Goal: Task Accomplishment & Management: Manage account settings

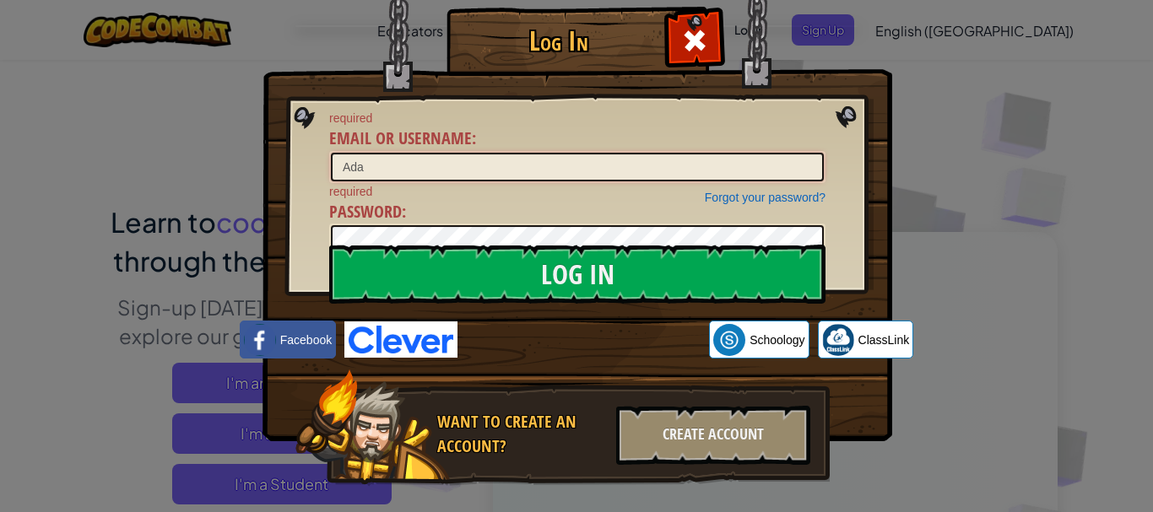
type input "Adamstj"
click at [329, 245] on input "Log In" at bounding box center [577, 274] width 496 height 59
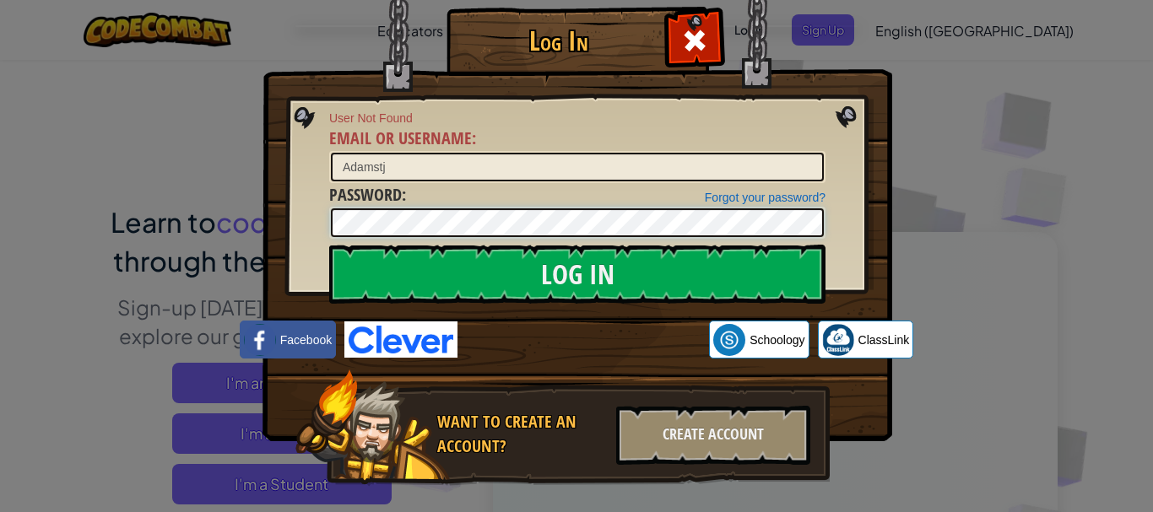
click at [329, 245] on input "Log In" at bounding box center [577, 274] width 496 height 59
click at [443, 167] on input "Adamstj" at bounding box center [577, 167] width 493 height 29
click at [329, 245] on input "Log In" at bounding box center [577, 274] width 496 height 59
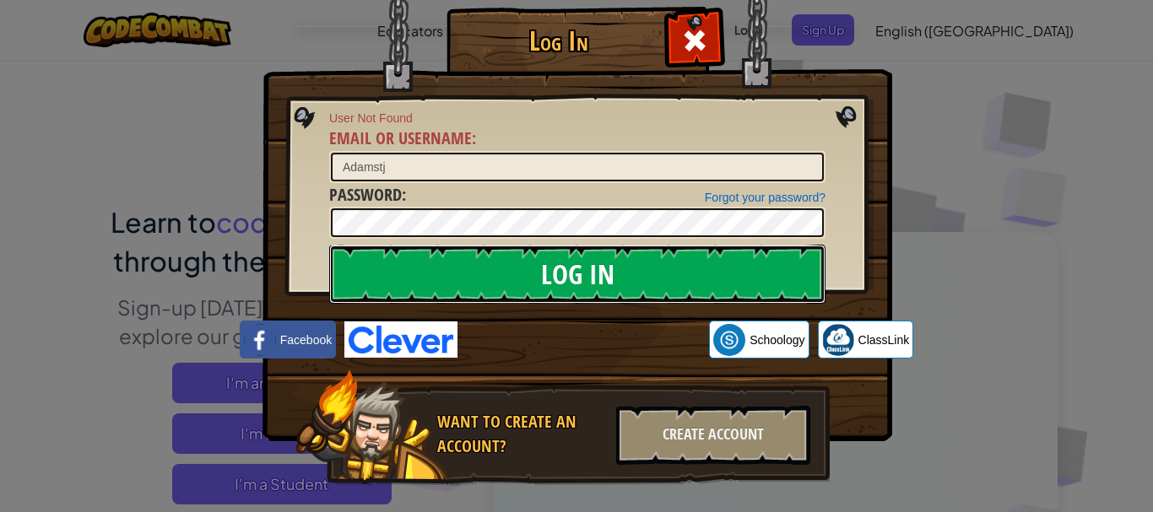
click at [451, 296] on input "Log In" at bounding box center [577, 274] width 496 height 59
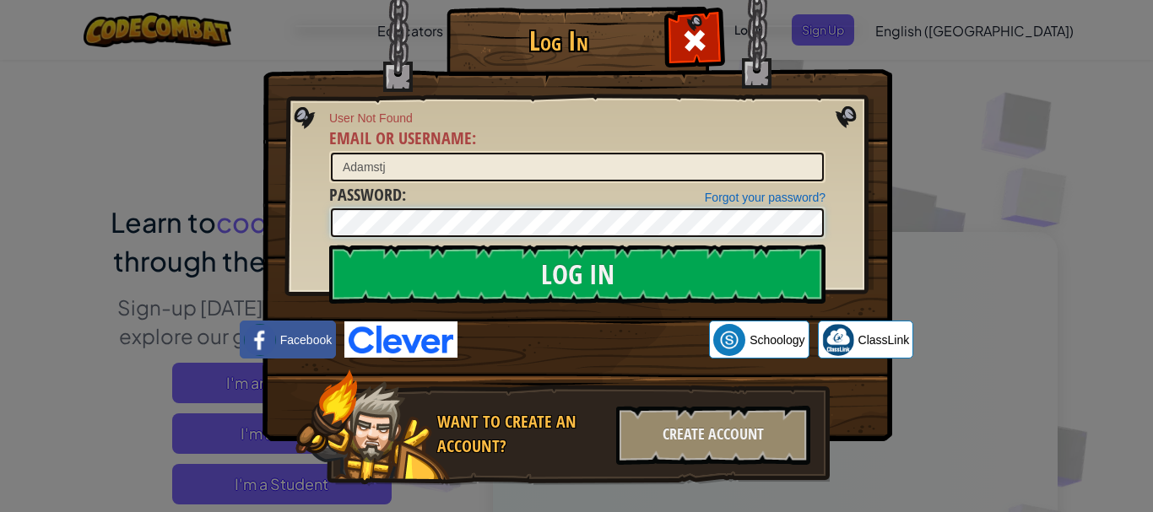
click at [329, 245] on input "Log In" at bounding box center [577, 274] width 496 height 59
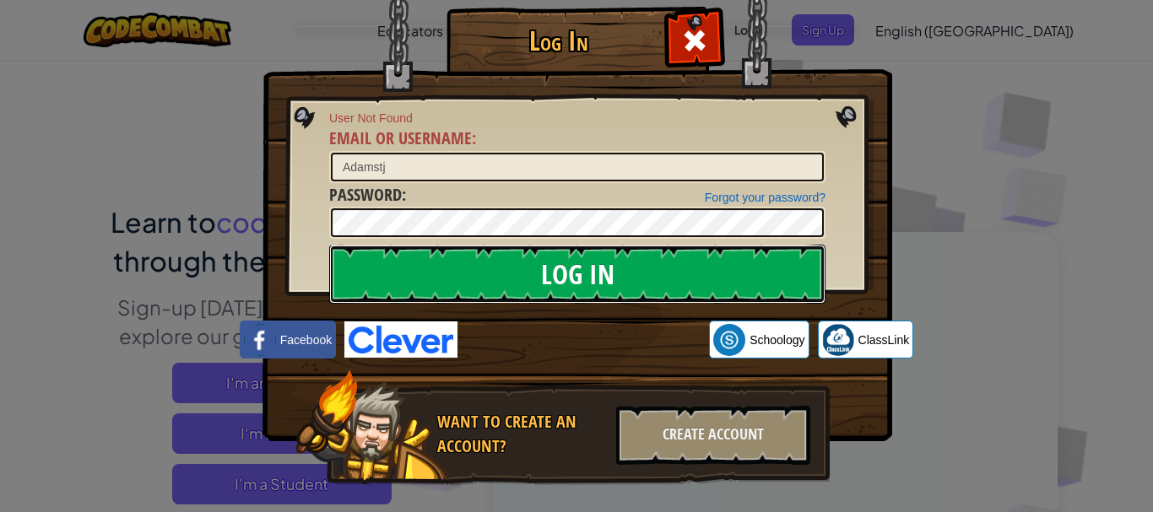
click at [465, 271] on input "Log In" at bounding box center [577, 274] width 496 height 59
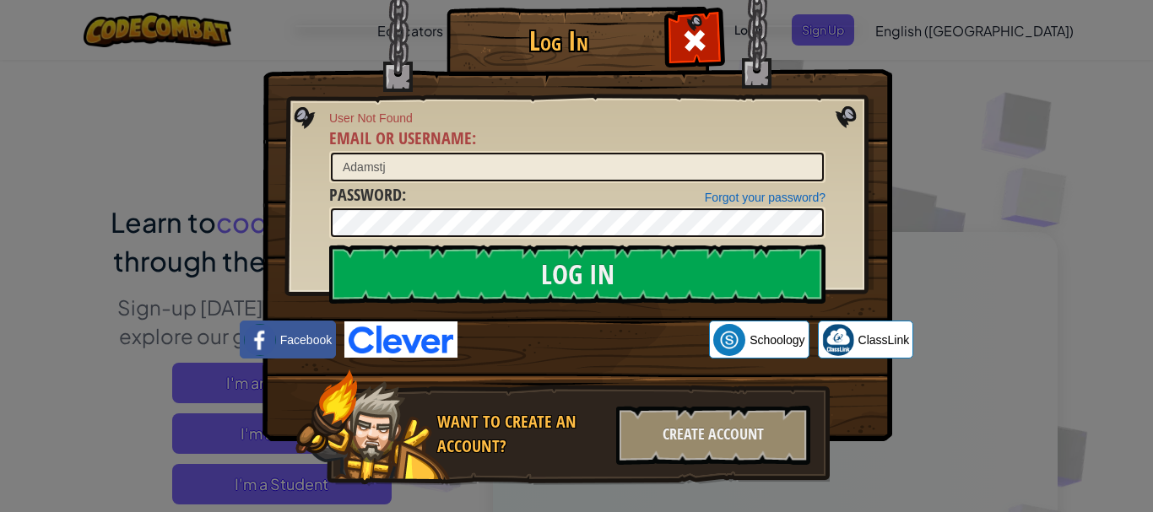
click at [551, 319] on img at bounding box center [578, 195] width 630 height 491
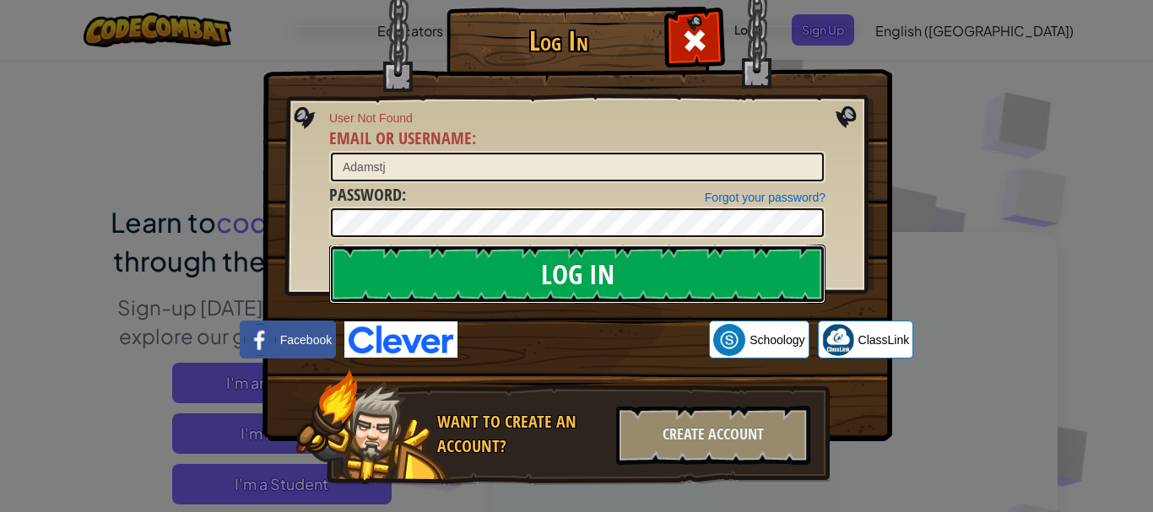
click at [465, 274] on input "Log In" at bounding box center [577, 274] width 496 height 59
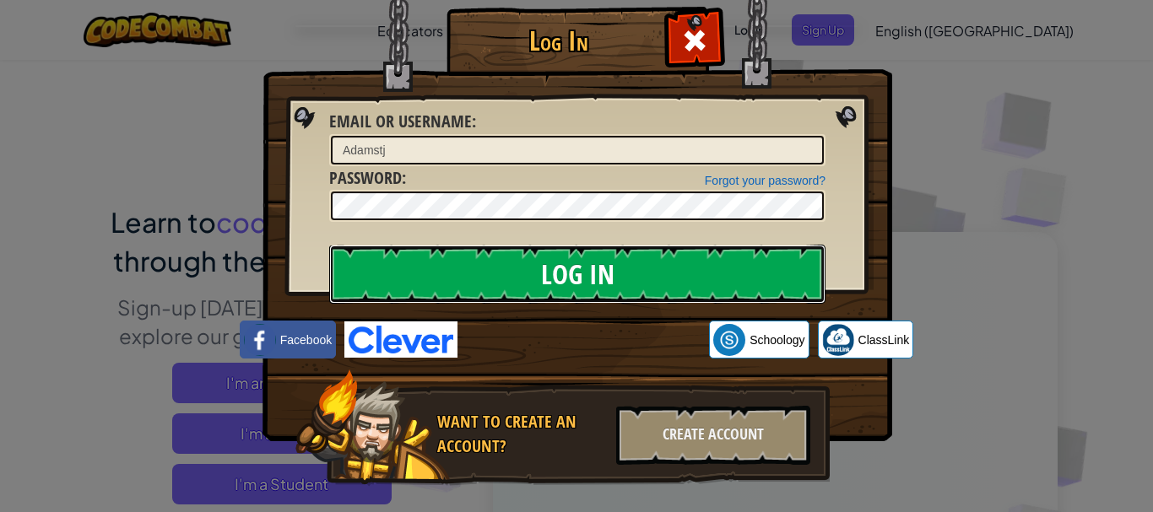
click at [465, 274] on input "Log In" at bounding box center [577, 274] width 496 height 59
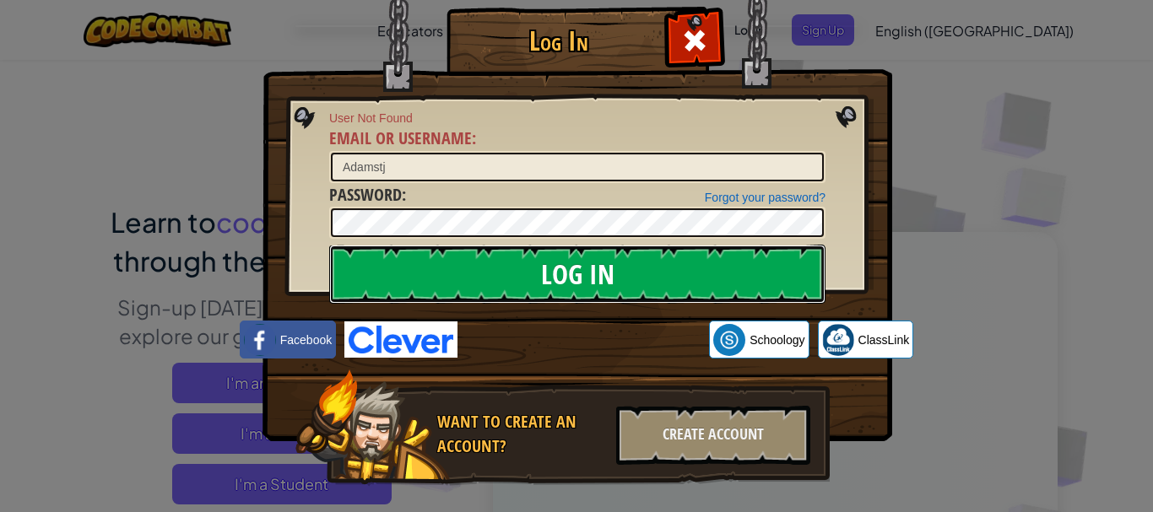
click at [465, 274] on input "Log In" at bounding box center [577, 274] width 496 height 59
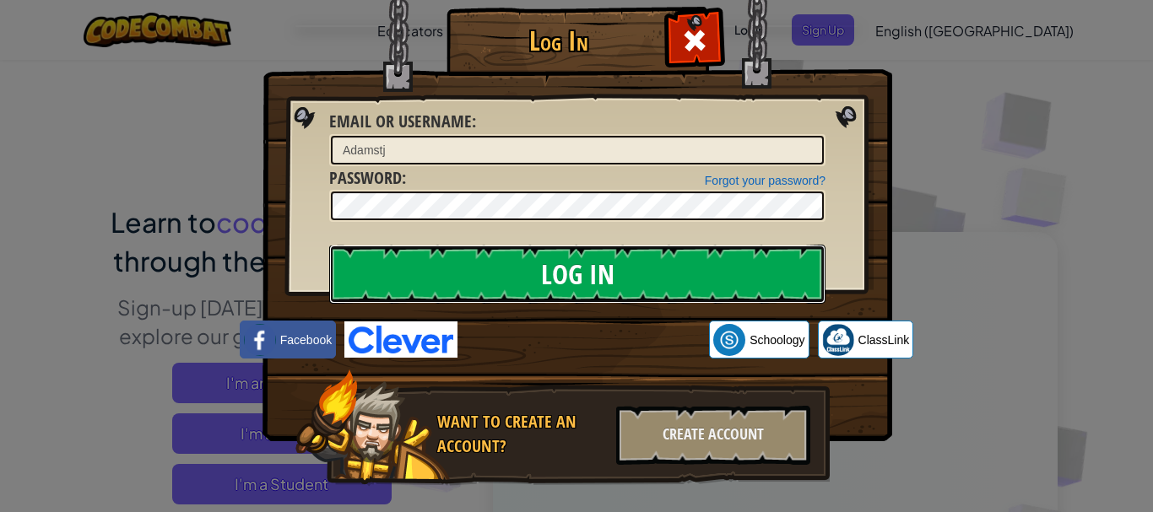
click at [465, 274] on input "Log In" at bounding box center [577, 274] width 496 height 59
drag, startPoint x: 465, startPoint y: 274, endPoint x: 460, endPoint y: 257, distance: 16.8
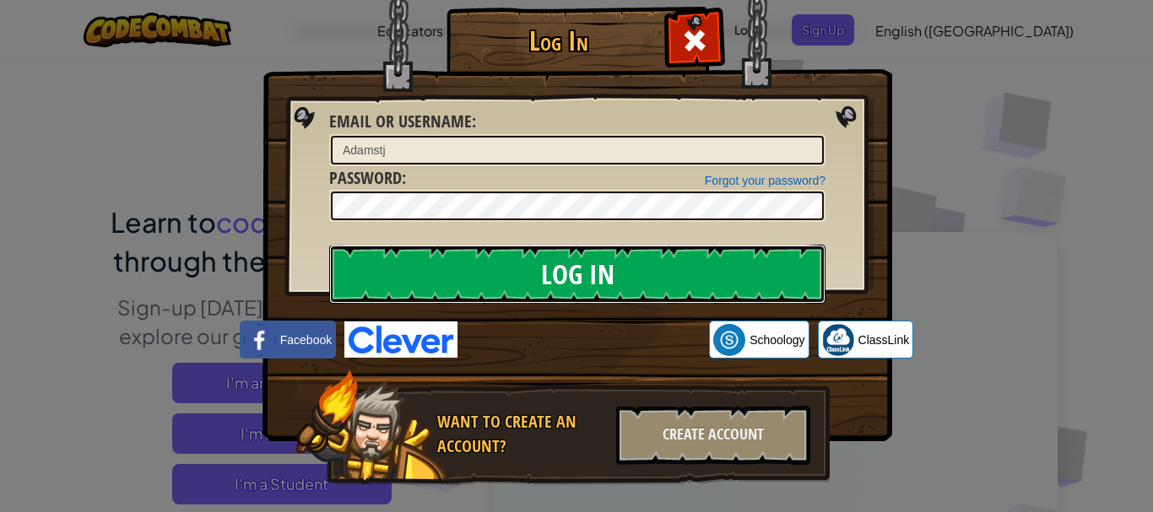
click at [460, 257] on input "Log In" at bounding box center [577, 274] width 496 height 59
